Goal: Transaction & Acquisition: Purchase product/service

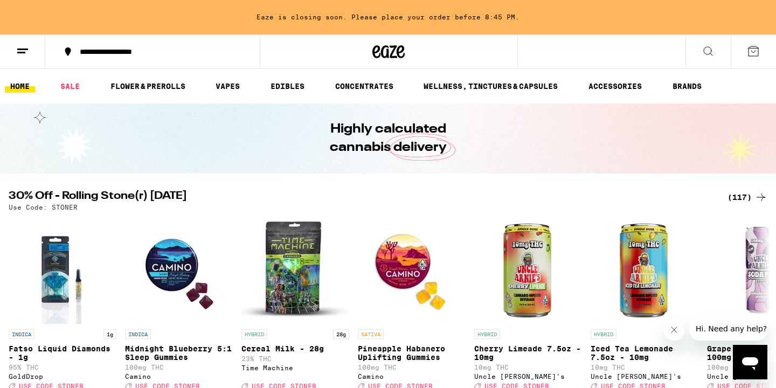
click at [742, 194] on div "(117)" at bounding box center [747, 197] width 40 height 13
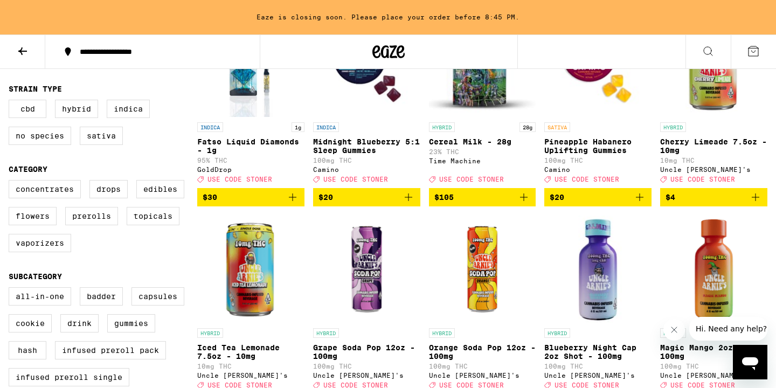
scroll to position [185, 0]
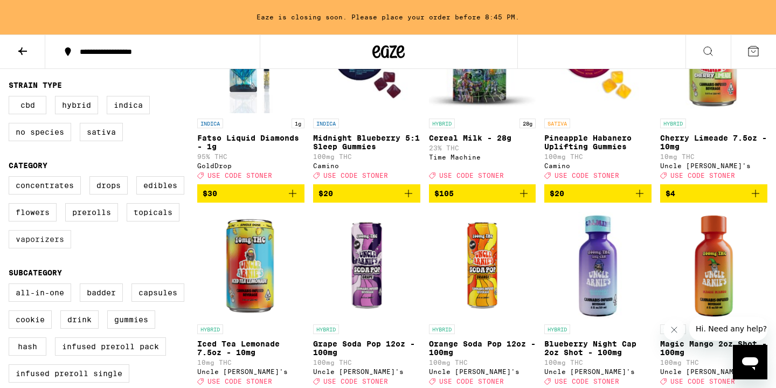
click at [48, 245] on label "Vaporizers" at bounding box center [40, 239] width 62 height 18
click at [11, 178] on input "Vaporizers" at bounding box center [11, 178] width 1 height 1
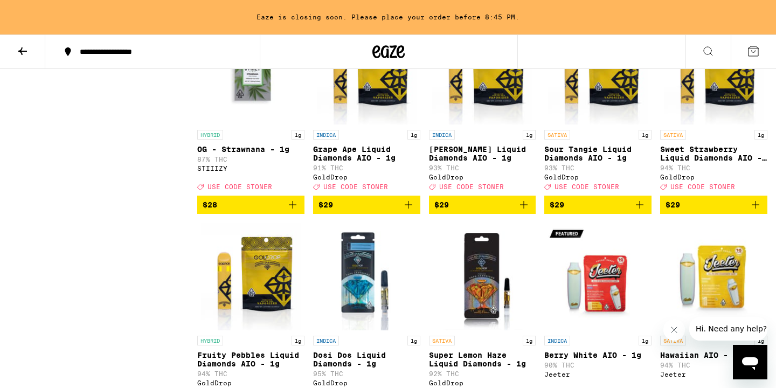
scroll to position [986, 0]
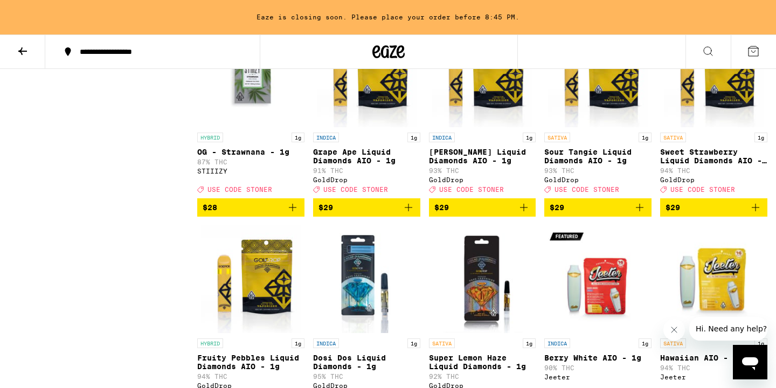
click at [714, 214] on span "$29" at bounding box center [713, 207] width 96 height 13
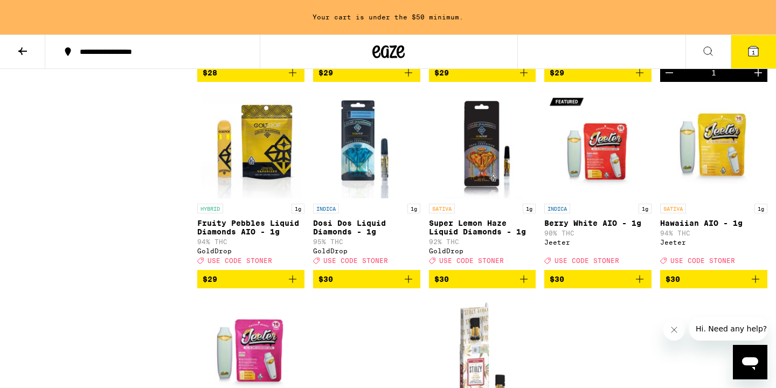
scroll to position [1121, 0]
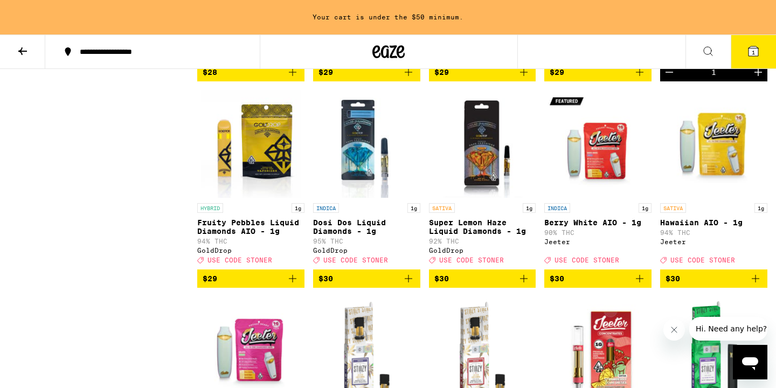
click at [373, 285] on span "$30" at bounding box center [366, 278] width 96 height 13
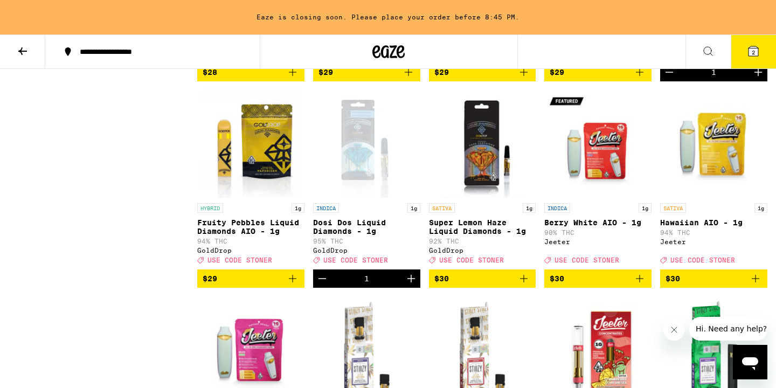
click at [461, 285] on span "$30" at bounding box center [482, 278] width 96 height 13
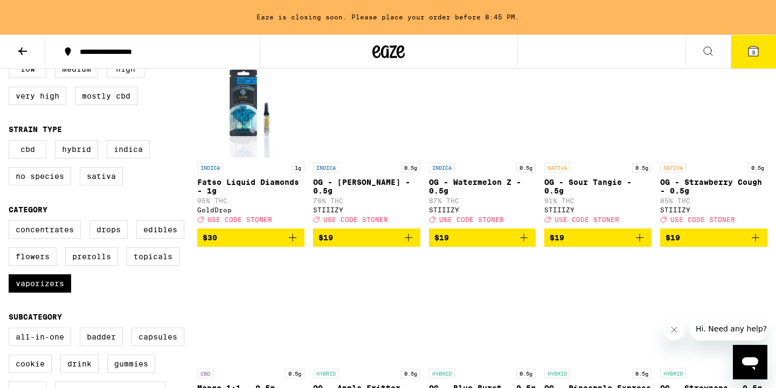
scroll to position [138, 0]
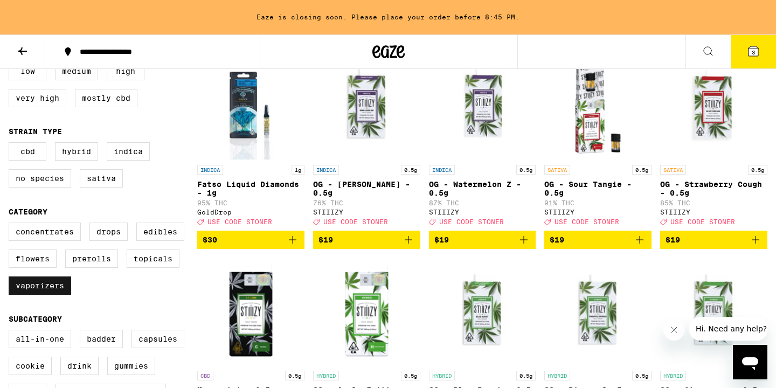
click at [54, 295] on label "Vaporizers" at bounding box center [40, 285] width 62 height 18
click at [11, 225] on input "Vaporizers" at bounding box center [11, 224] width 1 height 1
checkbox input "false"
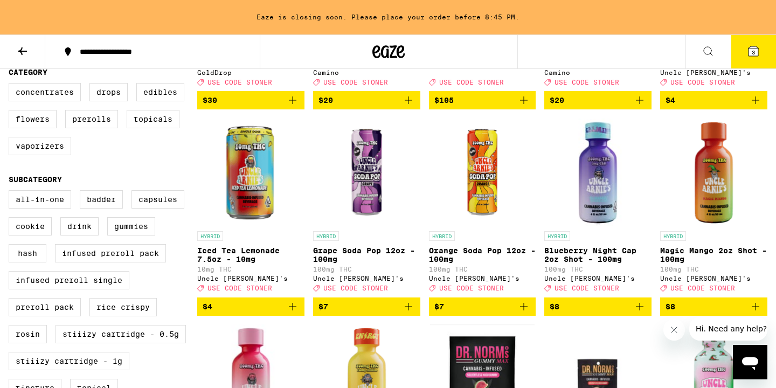
scroll to position [281, 0]
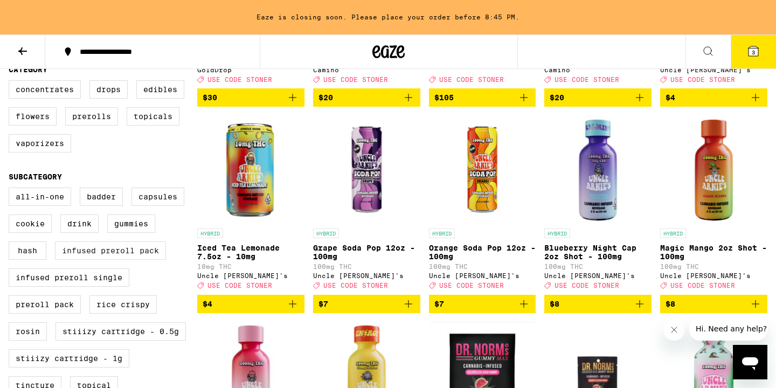
click at [124, 260] on label "Infused Preroll Pack" at bounding box center [110, 250] width 111 height 18
click at [11, 190] on input "Infused Preroll Pack" at bounding box center [11, 189] width 1 height 1
checkbox input "true"
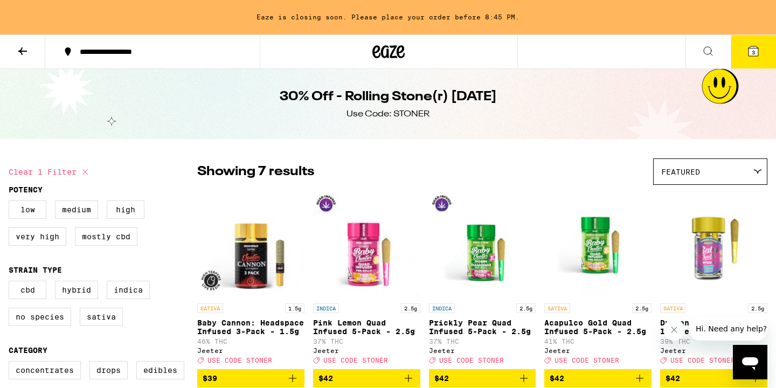
click at [753, 54] on span "3" at bounding box center [752, 52] width 3 height 6
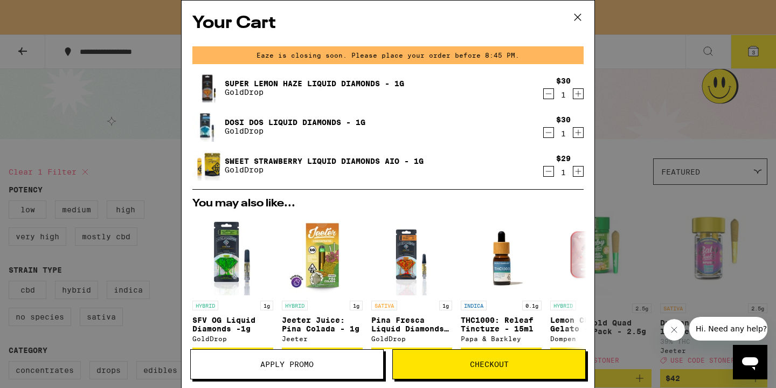
click at [275, 360] on span "Apply Promo" at bounding box center [286, 364] width 53 height 8
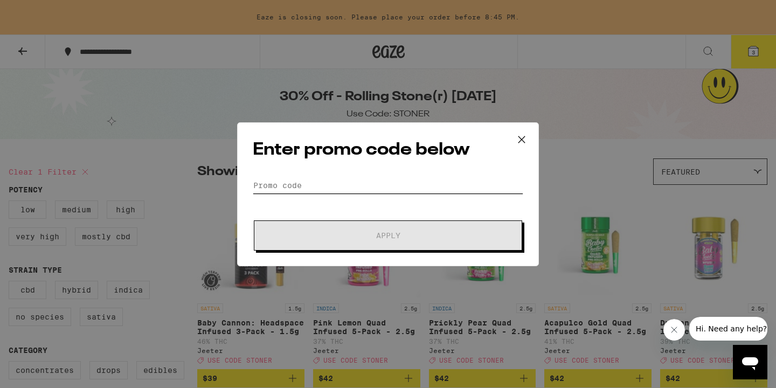
click at [323, 177] on input "Promo Code" at bounding box center [388, 185] width 270 height 16
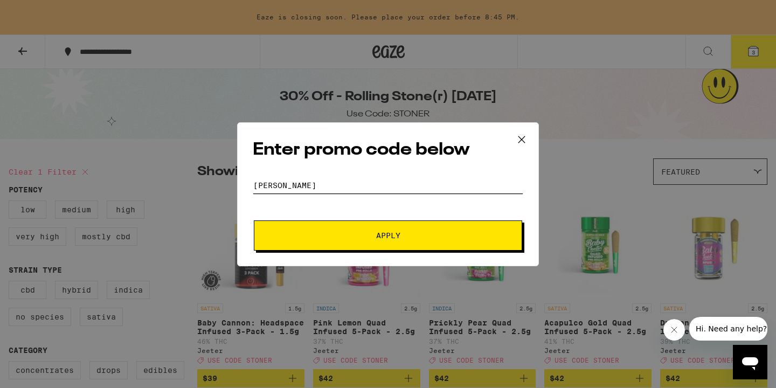
type input "[PERSON_NAME]"
click at [388, 238] on span "Apply" at bounding box center [388, 236] width 24 height 8
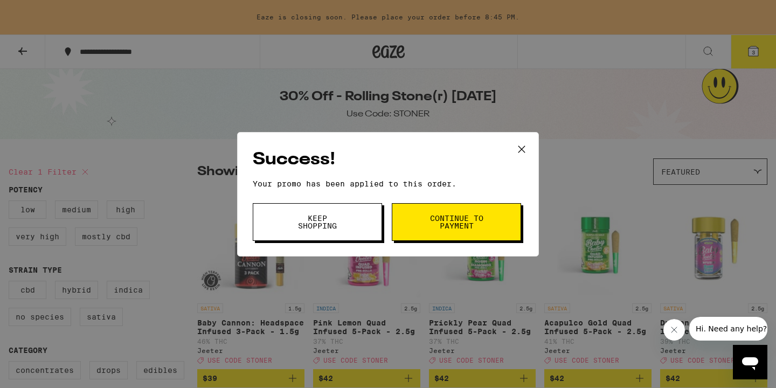
click at [445, 225] on span "Continue to payment" at bounding box center [456, 221] width 55 height 15
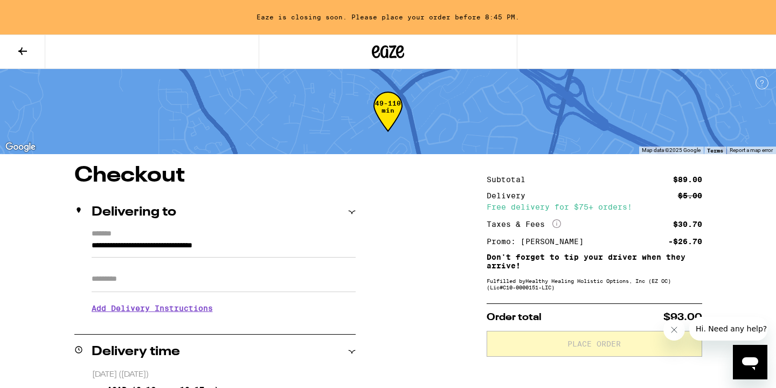
click at [201, 284] on input "Apt/Suite" at bounding box center [224, 279] width 264 height 26
type input "*"
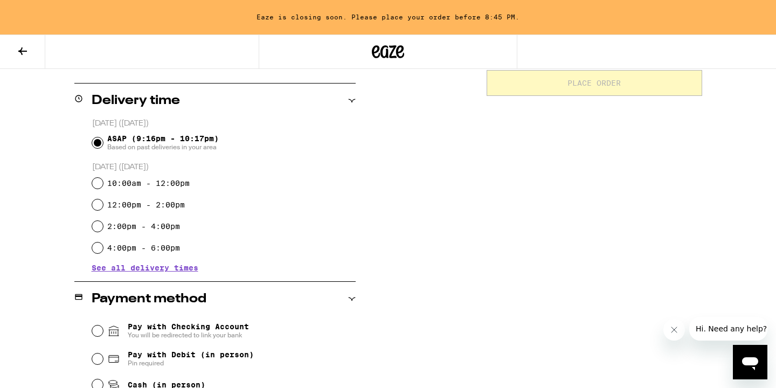
scroll to position [264, 0]
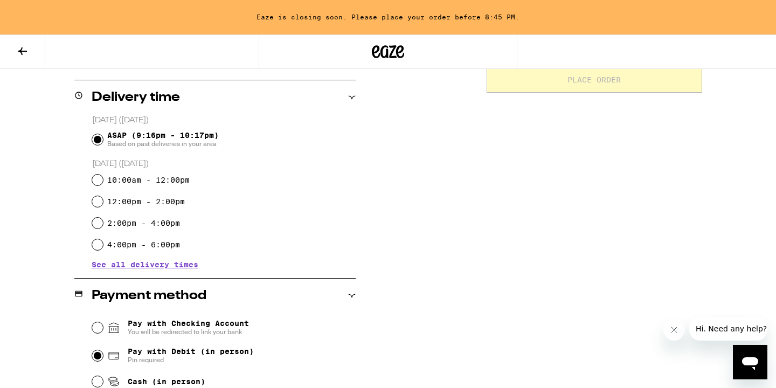
click at [96, 356] on input "Pay with Debit (in person) Pin required" at bounding box center [97, 355] width 11 height 11
radio input "true"
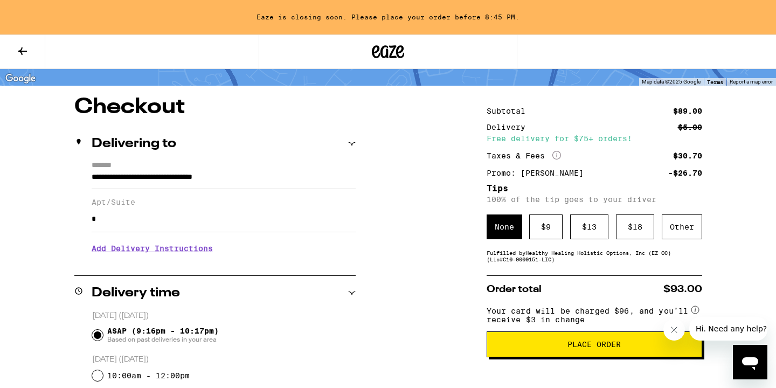
scroll to position [67, 0]
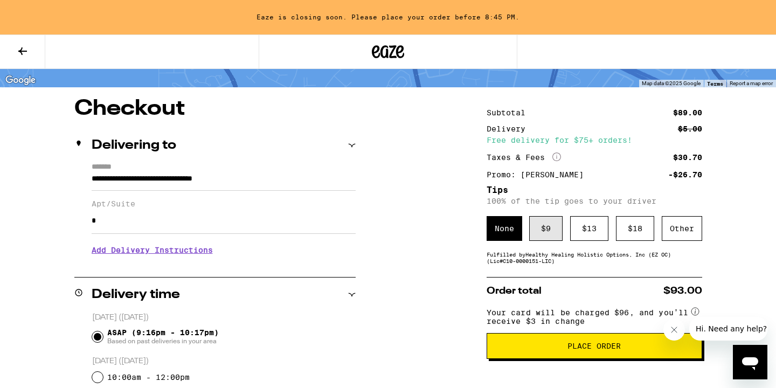
click at [546, 228] on div "$ 9" at bounding box center [545, 228] width 33 height 25
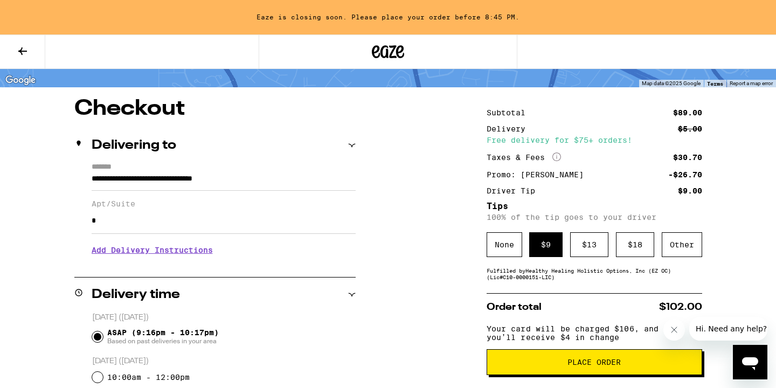
click at [554, 365] on span "Place Order" at bounding box center [594, 362] width 197 height 8
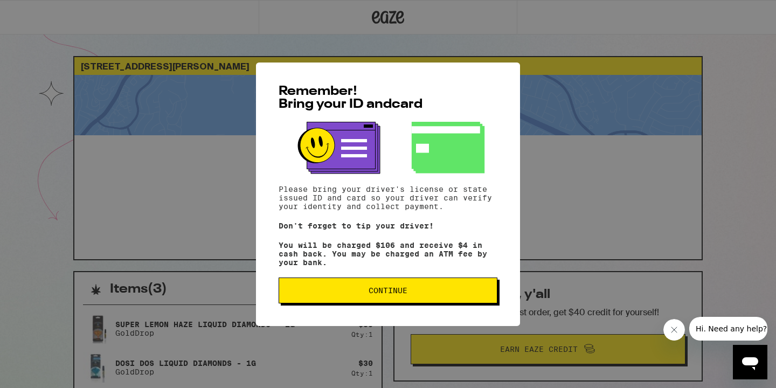
click at [394, 291] on span "Continue" at bounding box center [387, 291] width 39 height 8
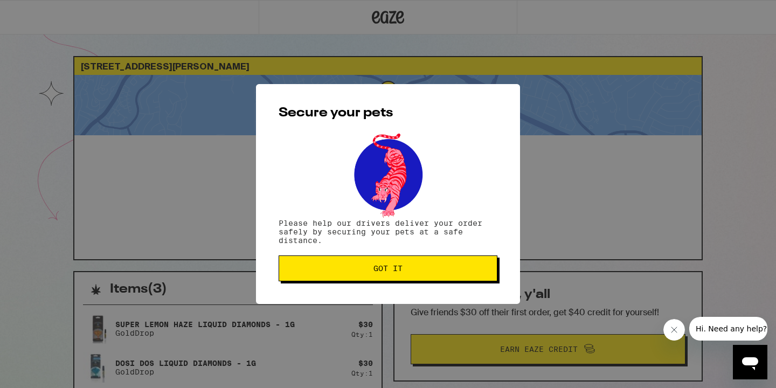
click at [400, 266] on span "Got it" at bounding box center [387, 269] width 29 height 8
